Goal: Information Seeking & Learning: Find specific page/section

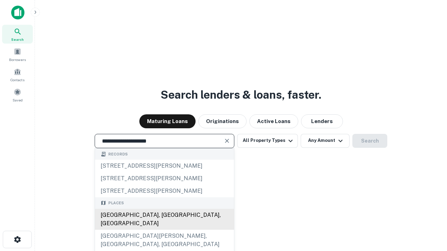
click at [164, 230] on div "[GEOGRAPHIC_DATA], [GEOGRAPHIC_DATA], [GEOGRAPHIC_DATA]" at bounding box center [164, 219] width 139 height 21
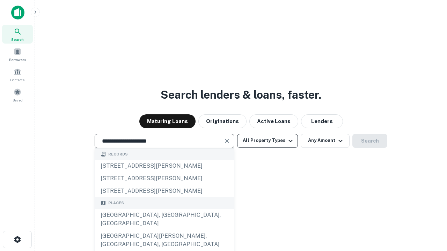
click at [267, 141] on button "All Property Types" at bounding box center [267, 141] width 61 height 14
type input "**********"
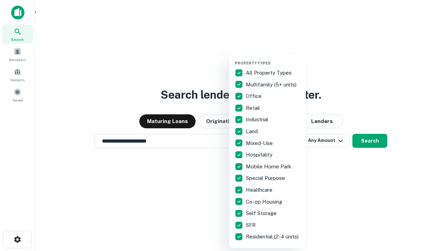
click at [273, 59] on button "button" at bounding box center [273, 59] width 77 height 0
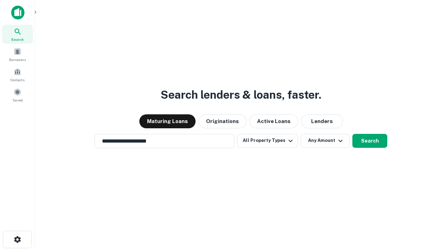
scroll to position [11, 0]
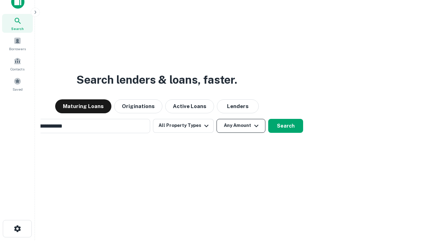
click at [217, 119] on button "Any Amount" at bounding box center [241, 126] width 49 height 14
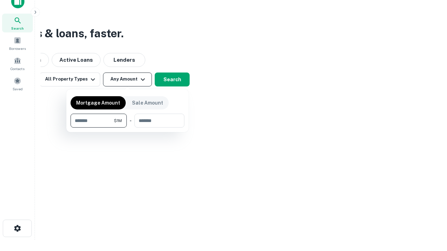
type input "*******"
click at [127, 128] on button "button" at bounding box center [128, 128] width 114 height 0
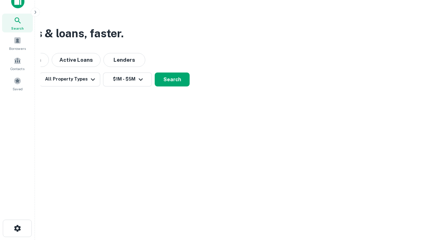
scroll to position [11, 0]
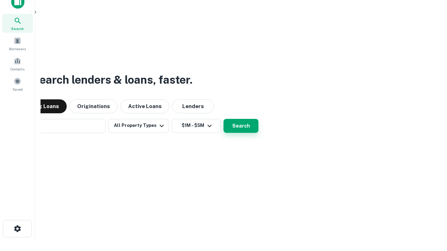
click at [223, 119] on button "Search" at bounding box center [240, 126] width 35 height 14
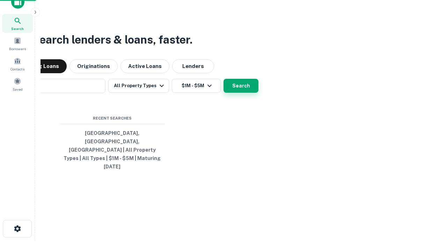
scroll to position [11, 0]
